Goal: Contribute content: Add original content to the website for others to see

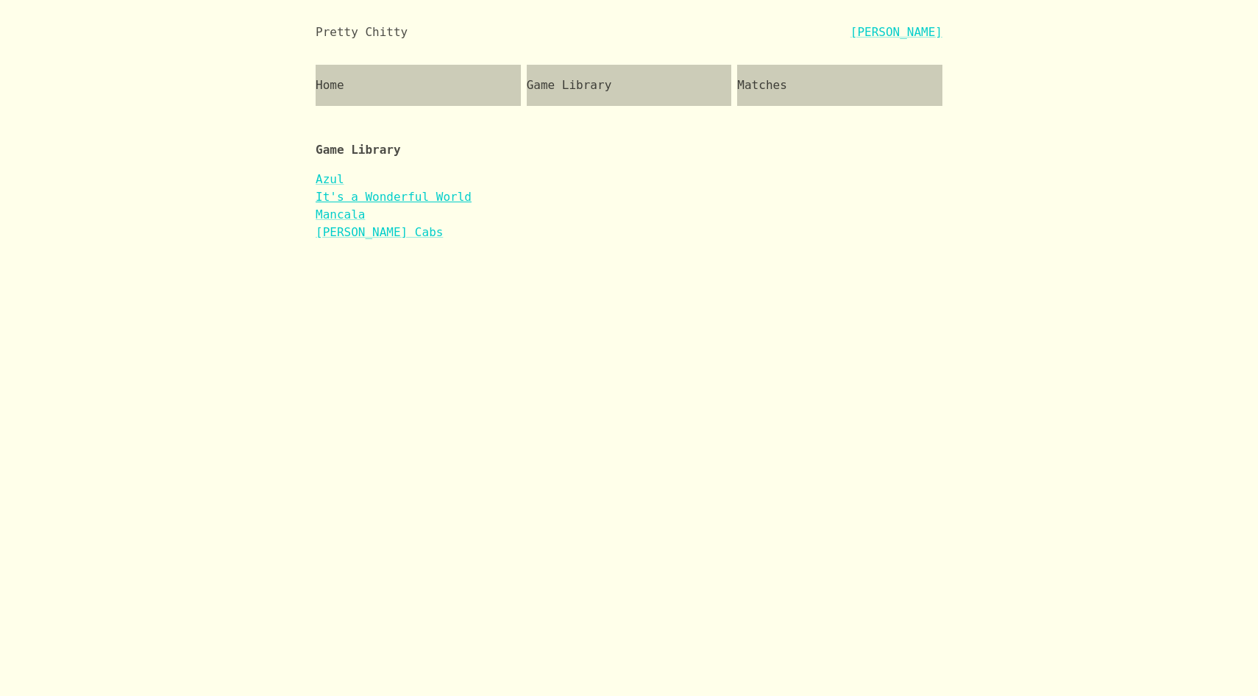
click at [396, 195] on link "It's a Wonderful World" at bounding box center [394, 197] width 156 height 14
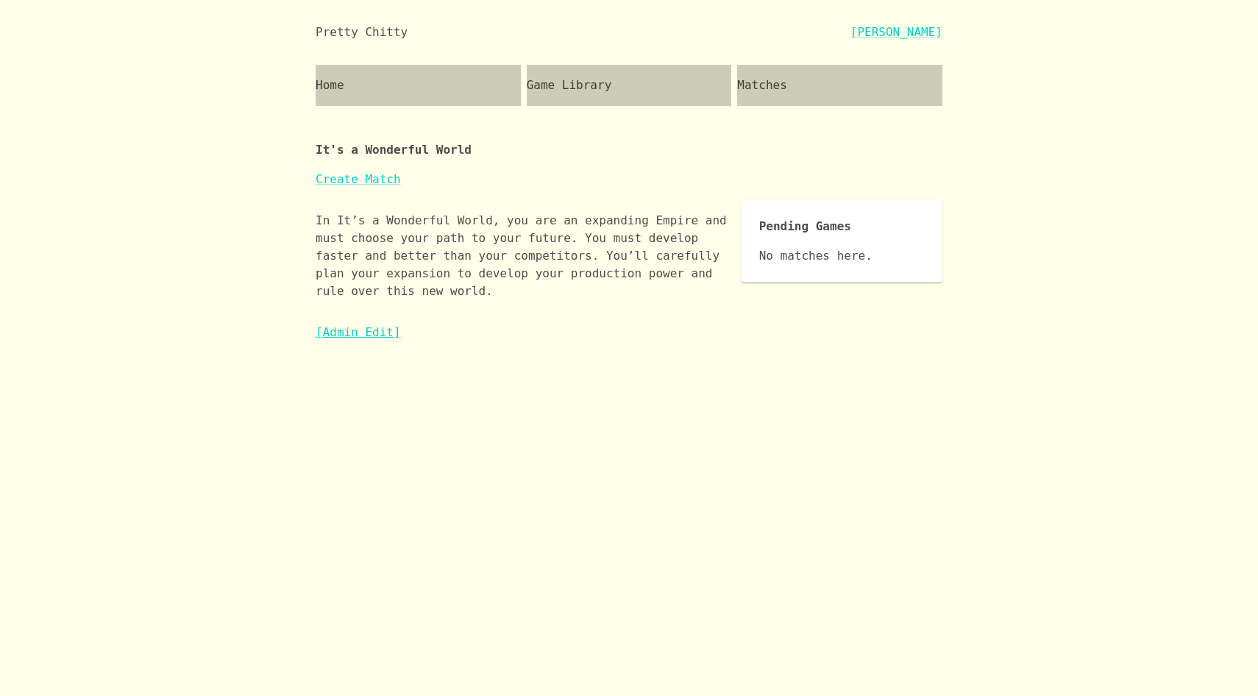
click at [370, 329] on link "[Admin Edit]" at bounding box center [358, 332] width 85 height 14
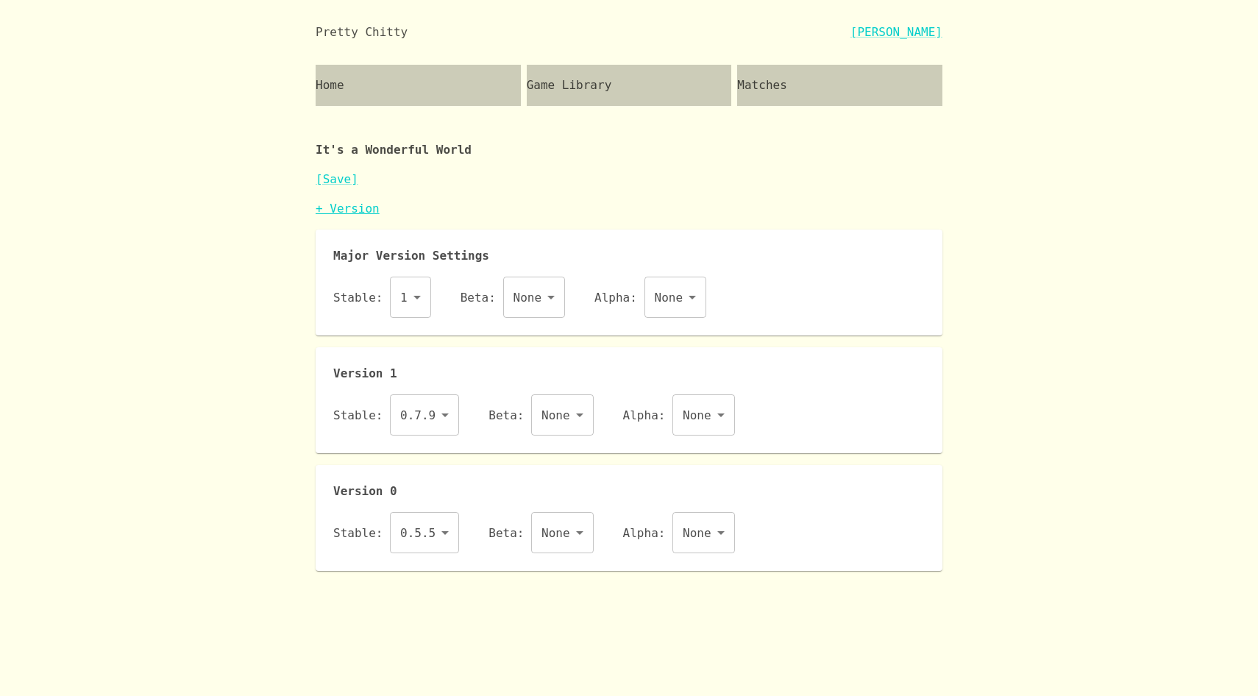
click at [363, 207] on link "+ Version" at bounding box center [348, 209] width 64 height 14
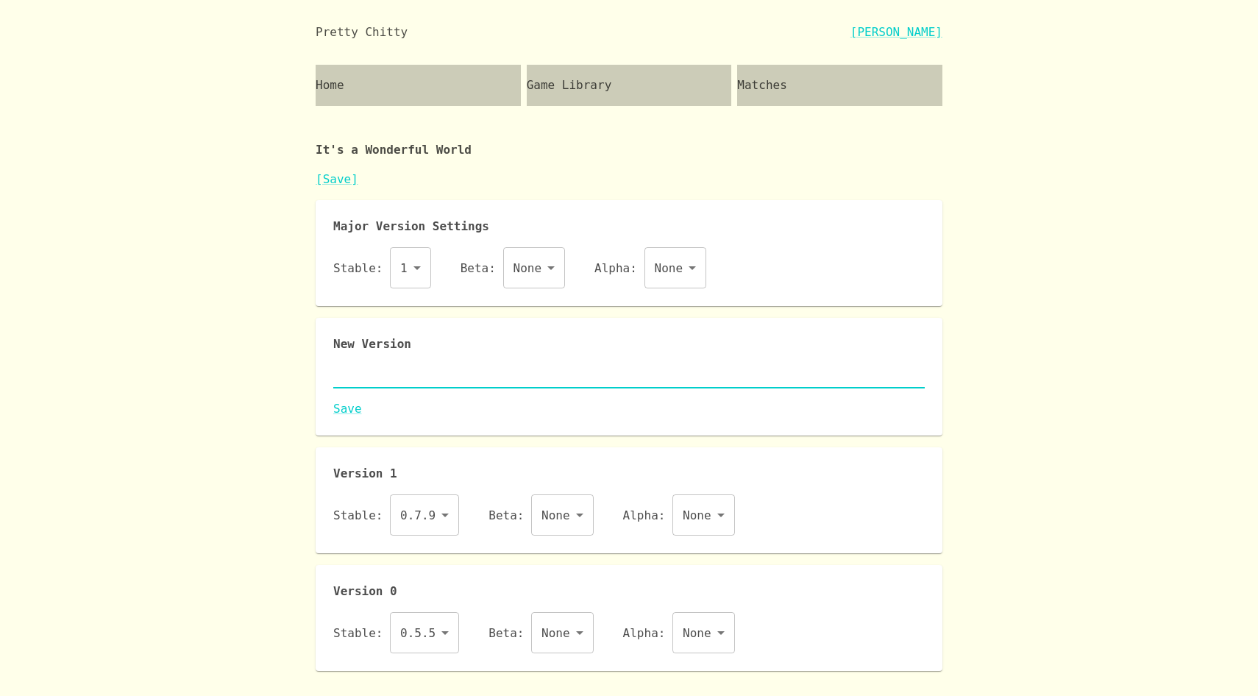
click at [380, 376] on textarea at bounding box center [628, 376] width 591 height 17
paste textarea "{ "id": "iaww", "name": "It's a Wonderful World", "major": 1, "description": "I…"
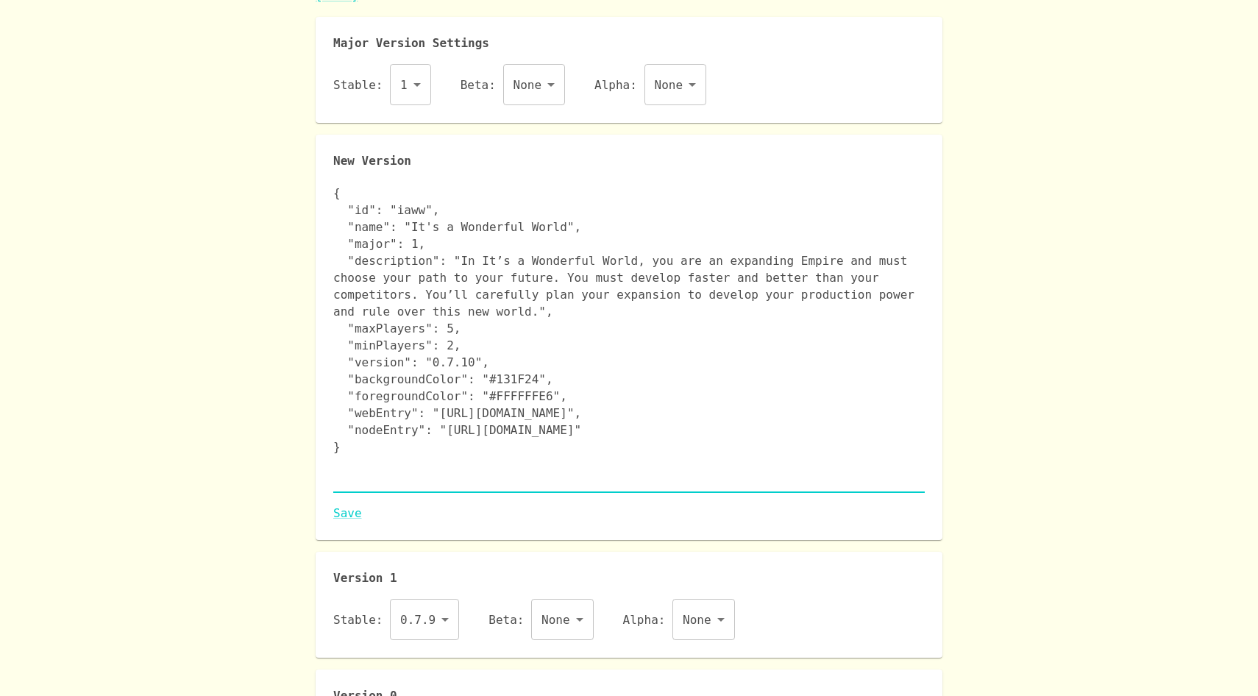
scroll to position [214, 0]
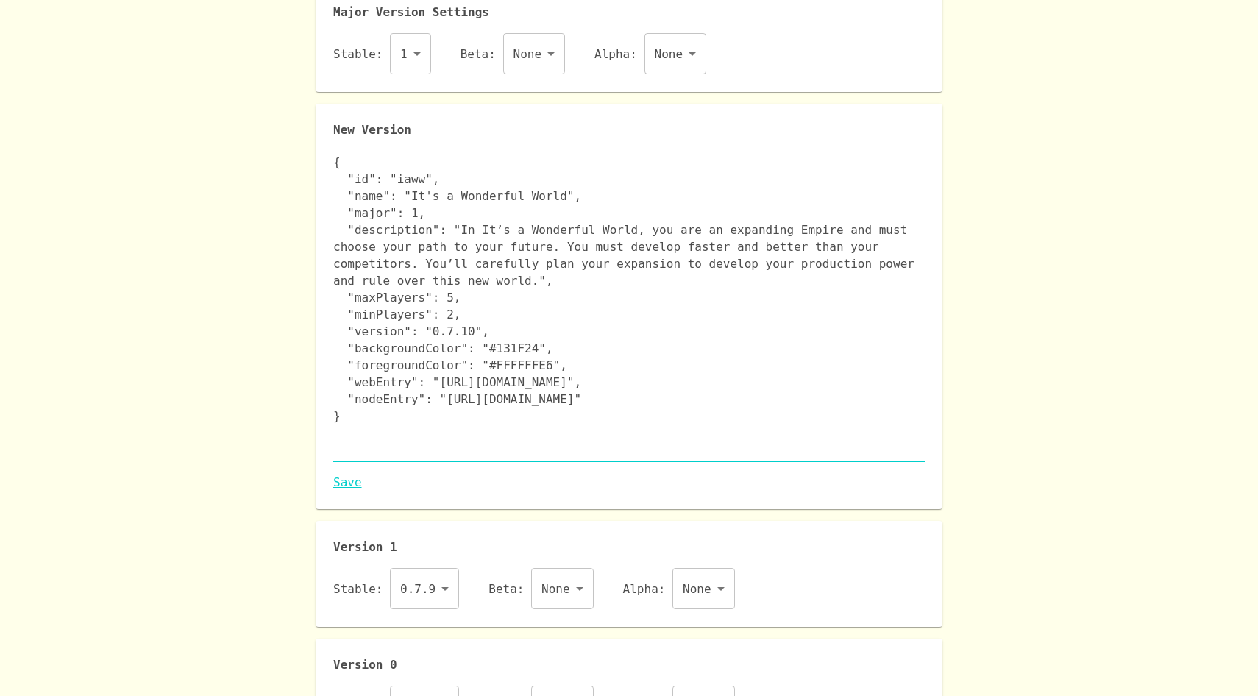
type textarea "{ "id": "iaww", "name": "It's a Wonderful World", "major": 1, "description": "I…"
click at [342, 481] on link "Save" at bounding box center [628, 483] width 591 height 18
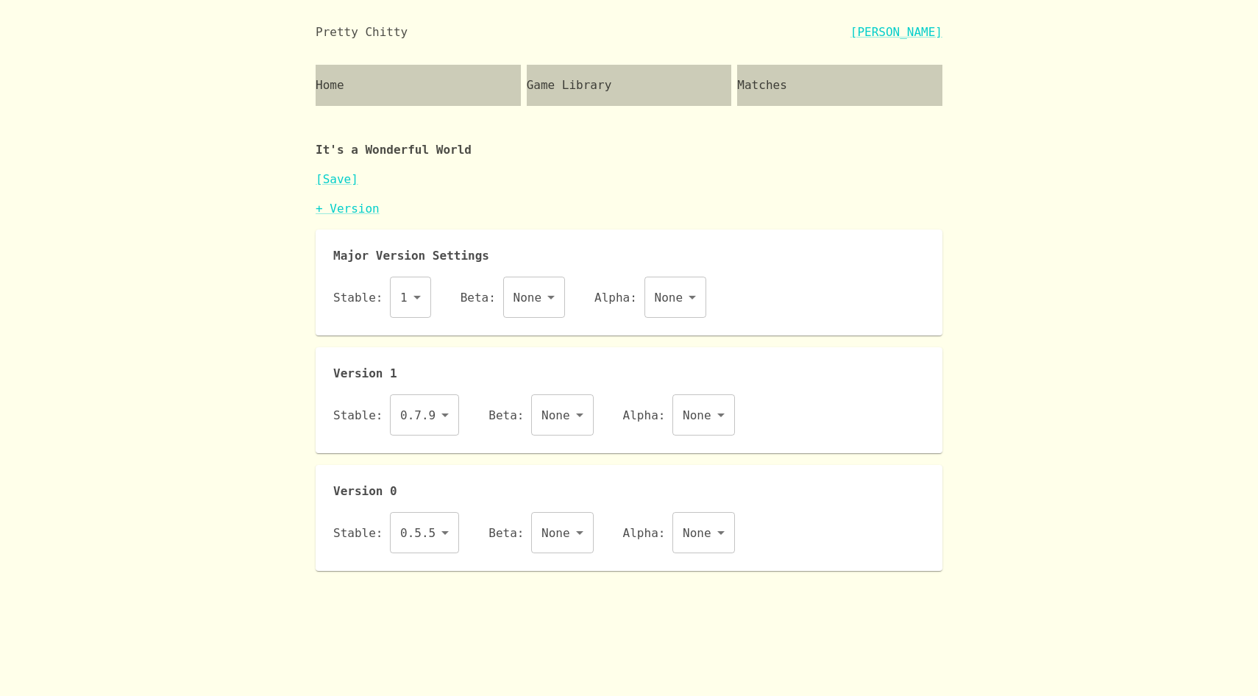
scroll to position [0, 0]
click at [431, 410] on body "Pretty Chitty Josh Breckman Home Game Library Matches It's a Wonderful World [S…" at bounding box center [629, 285] width 1258 height 571
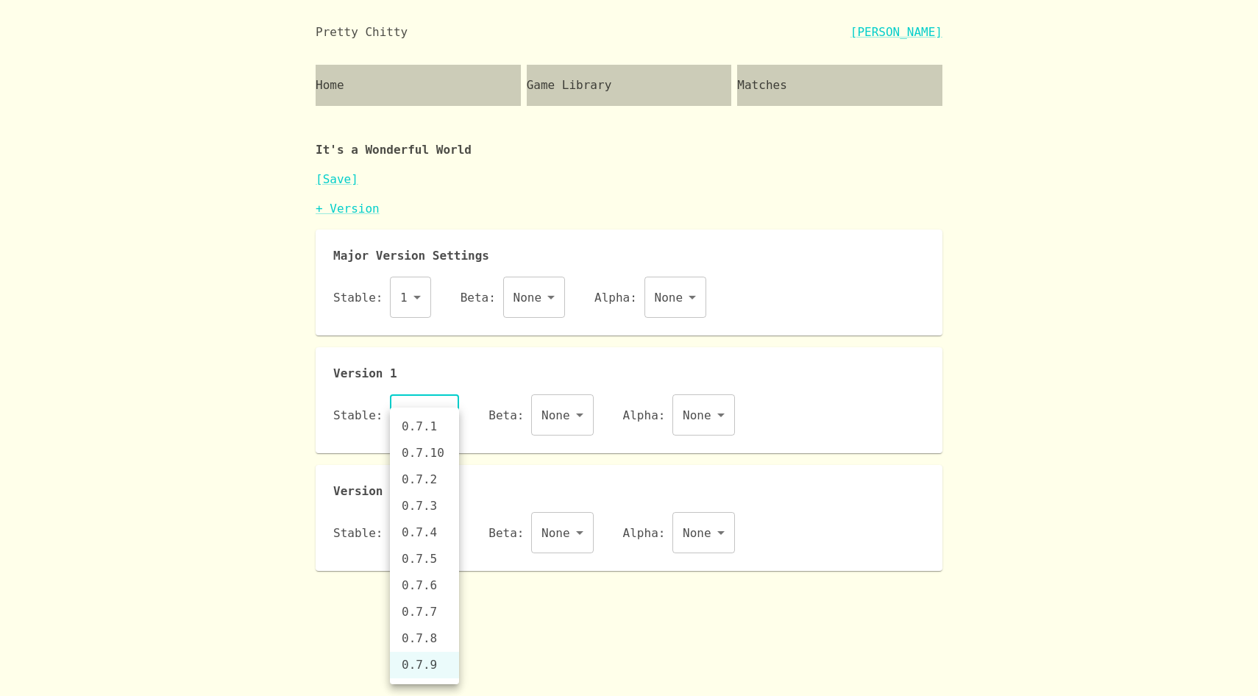
click at [441, 454] on li "0.7.10" at bounding box center [424, 453] width 69 height 26
type input "0.7.10"
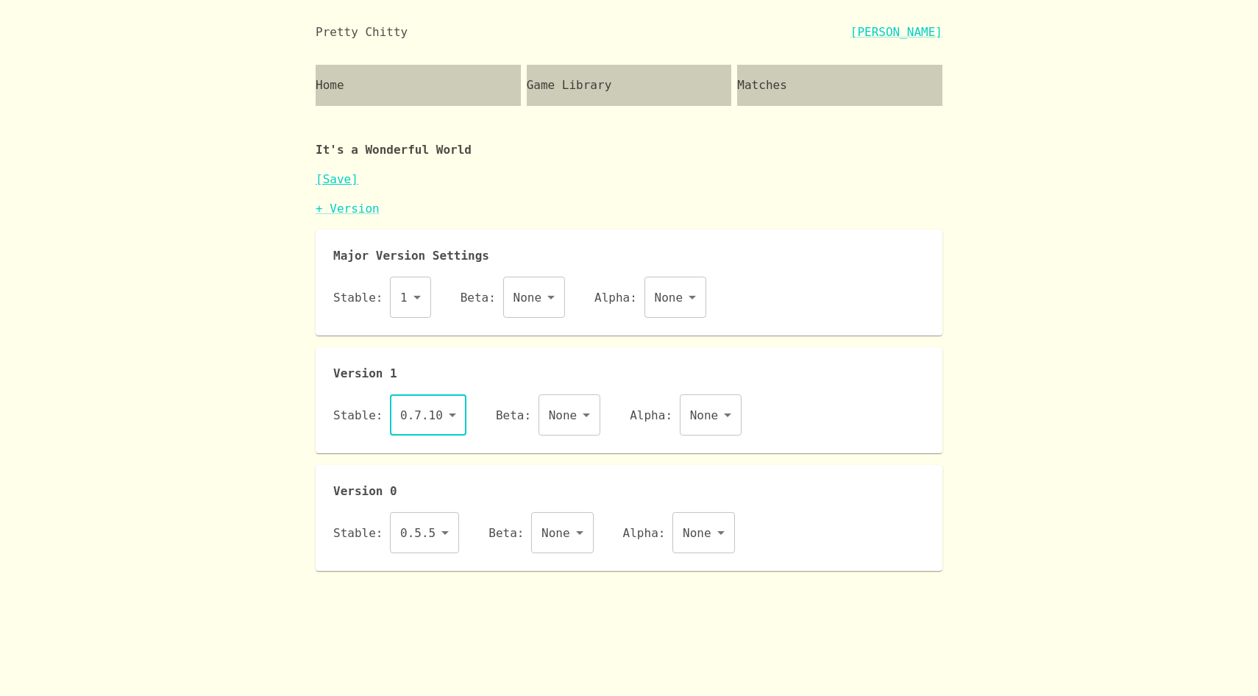
click at [338, 174] on link "[Save]" at bounding box center [337, 179] width 43 height 14
click at [346, 207] on link "+ Version" at bounding box center [348, 209] width 64 height 14
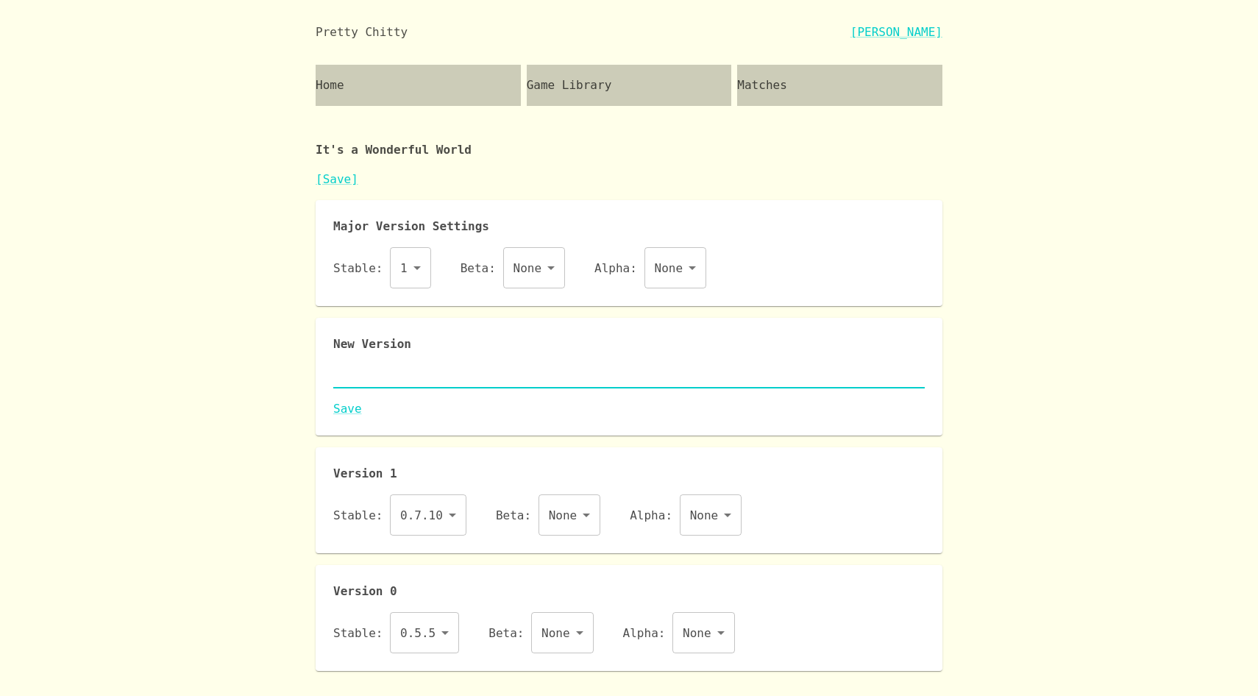
click at [364, 380] on textarea at bounding box center [628, 376] width 591 height 17
paste textarea "{ "id": "iaww", "name": "It's a Wonderful World", "major": 1, "description": "I…"
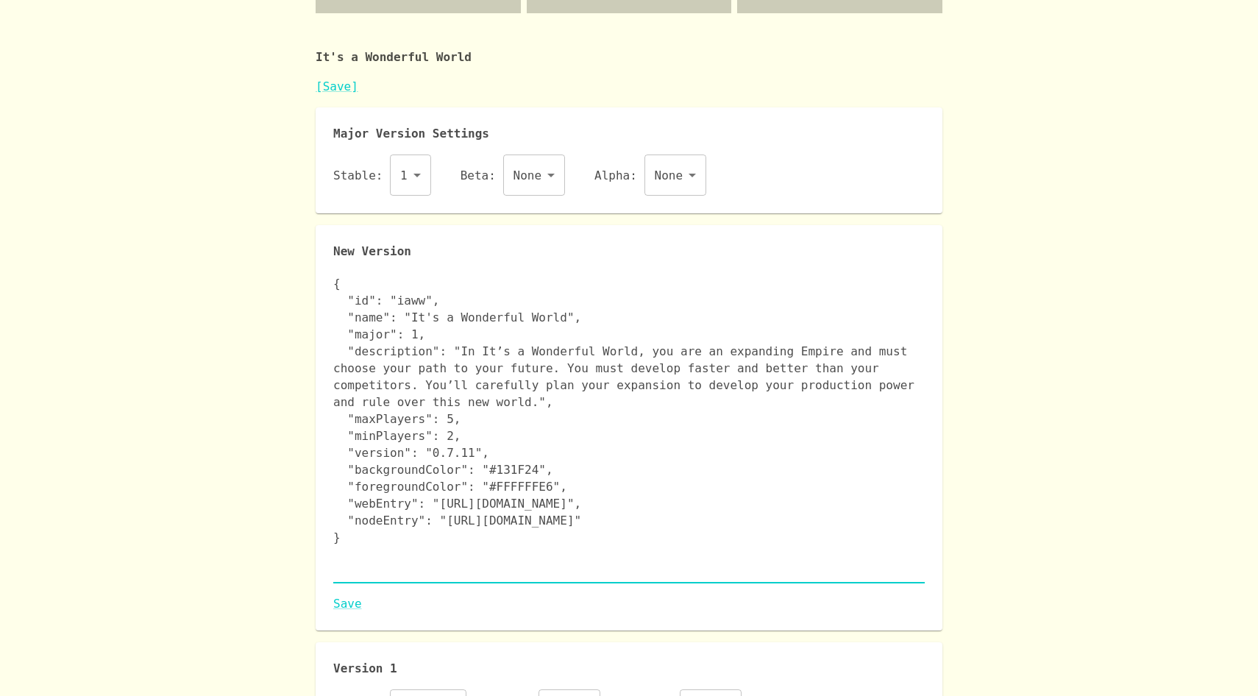
scroll to position [138, 0]
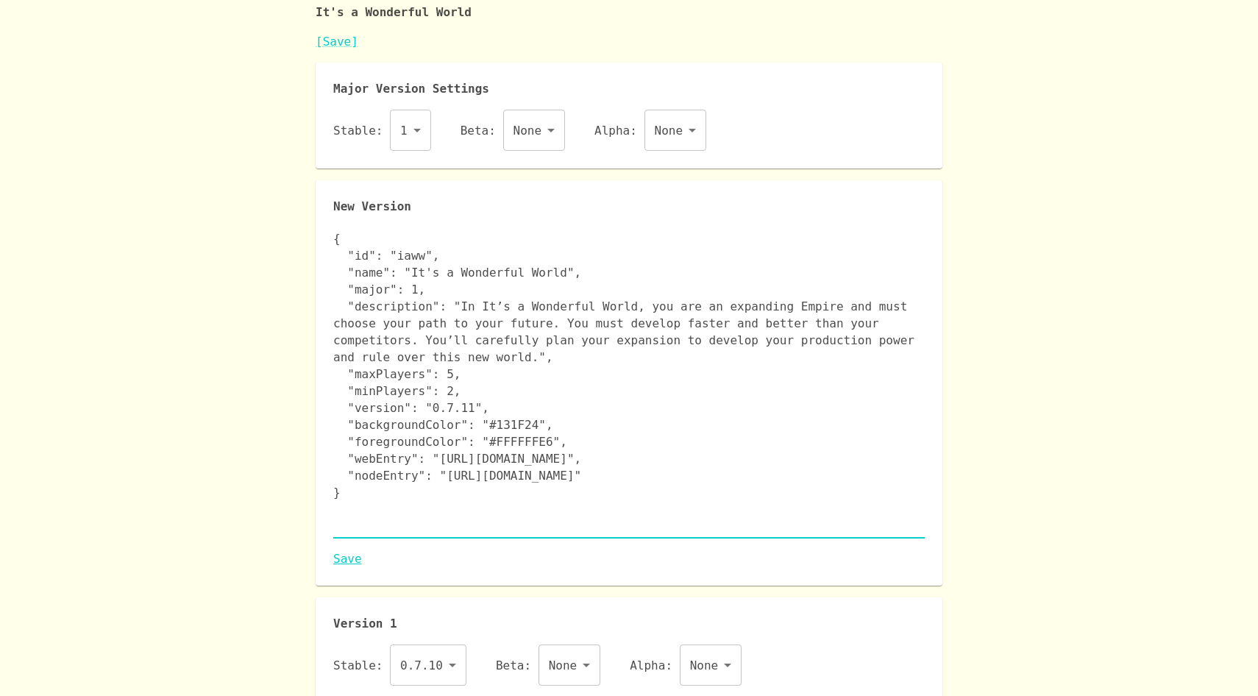
type textarea "{ "id": "iaww", "name": "It's a Wonderful World", "major": 1, "description": "I…"
click at [345, 560] on link "Save" at bounding box center [628, 559] width 591 height 18
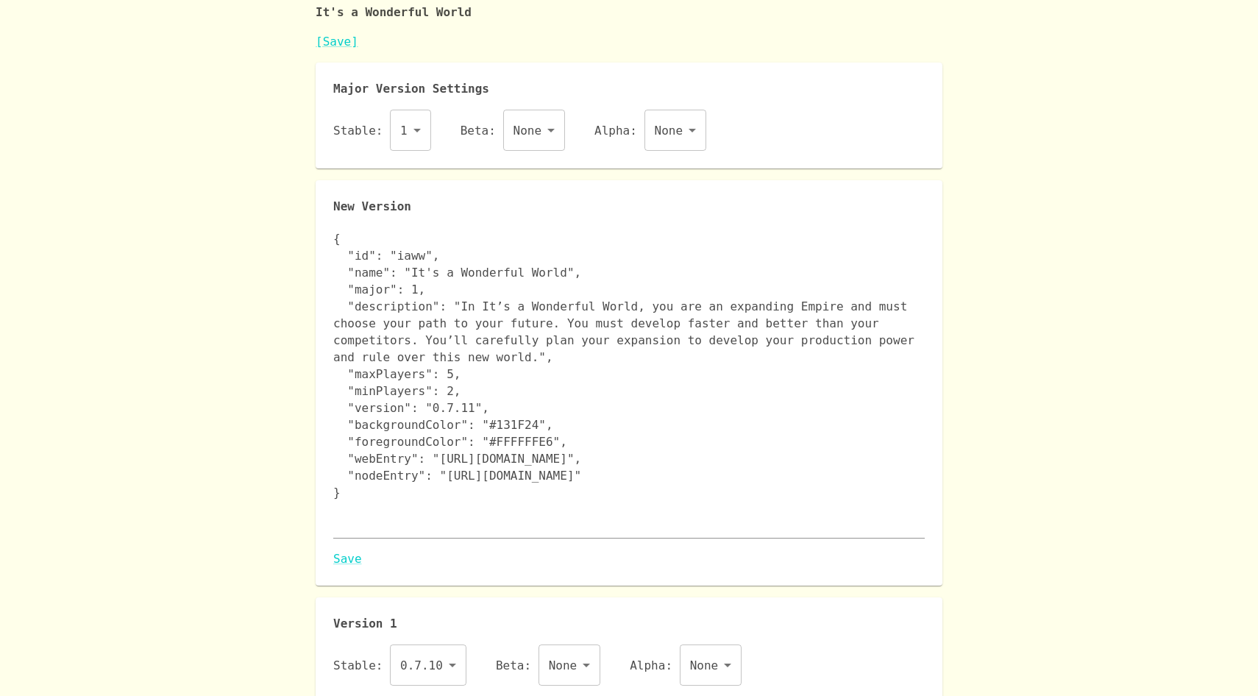
scroll to position [0, 0]
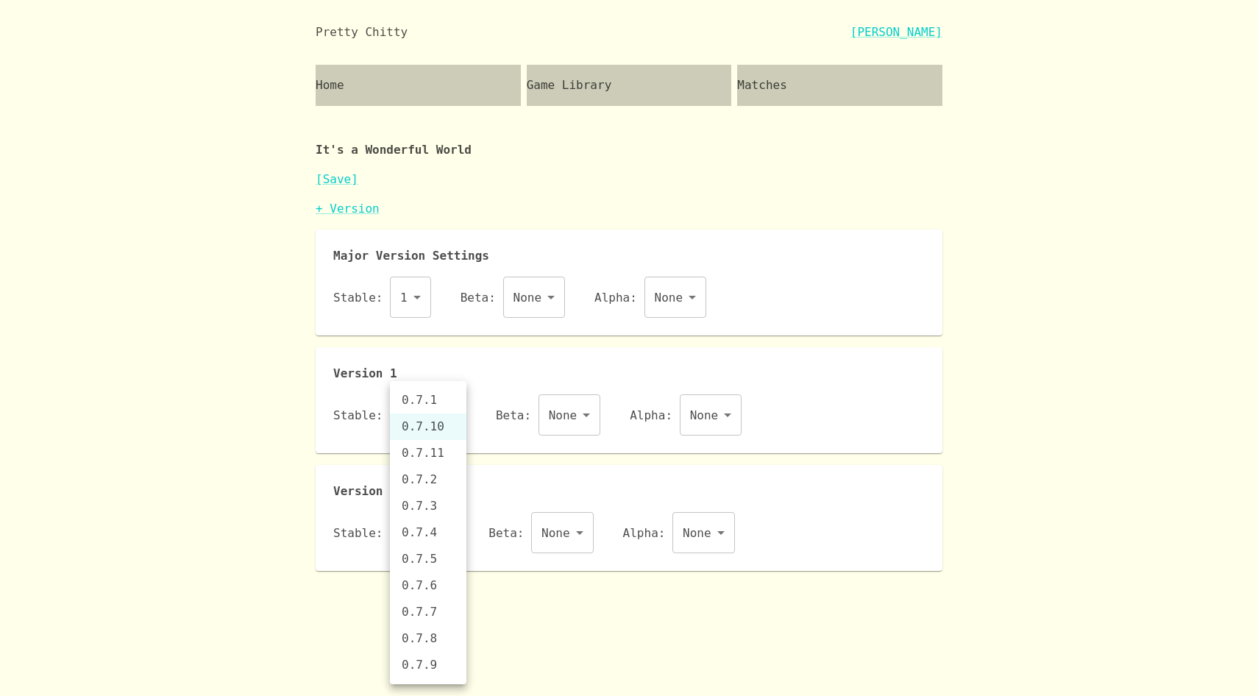
click at [435, 430] on body "Pretty Chitty [PERSON_NAME] Home Game Library Matches It's a Wonderful World [S…" at bounding box center [629, 285] width 1258 height 571
click at [443, 459] on li "0.7.11" at bounding box center [428, 453] width 76 height 26
type input "0.7.11"
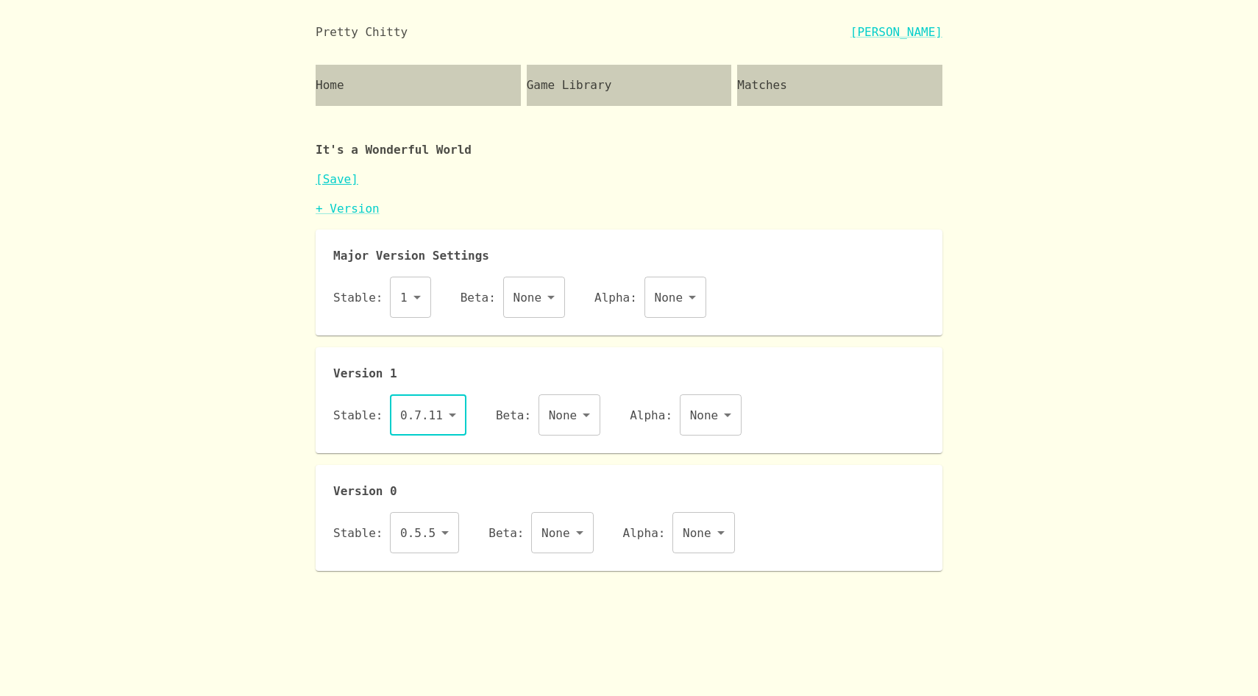
click at [350, 182] on link "[Save]" at bounding box center [337, 179] width 43 height 14
